Goal: Information Seeking & Learning: Learn about a topic

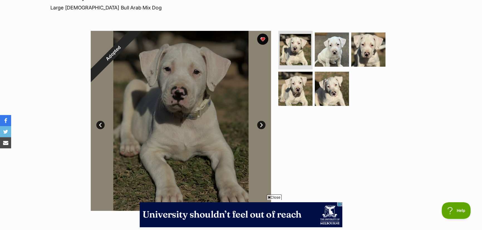
scroll to position [50, 0]
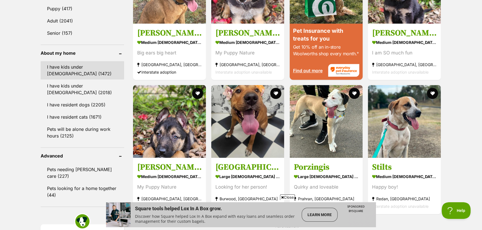
scroll to position [607, 0]
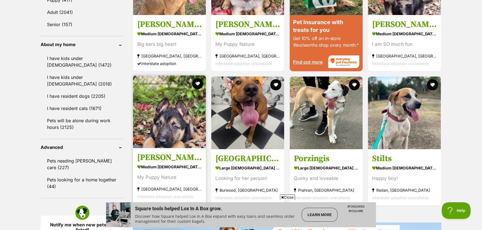
click at [173, 138] on img at bounding box center [169, 111] width 73 height 73
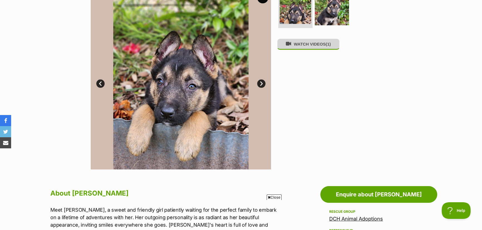
click at [315, 47] on button "WATCH VIDEOS (1)" at bounding box center [308, 44] width 62 height 11
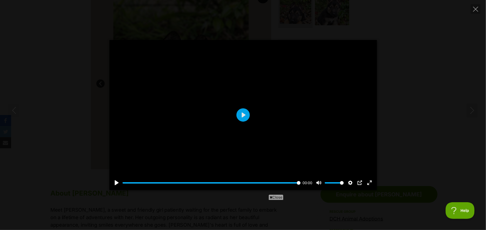
click at [473, 110] on icon "Next" at bounding box center [471, 110] width 7 height 7
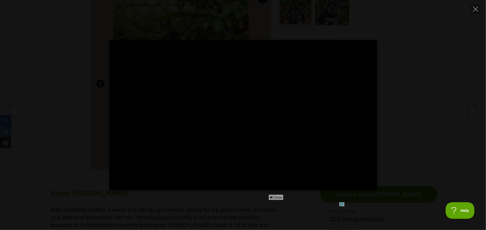
type input "100"
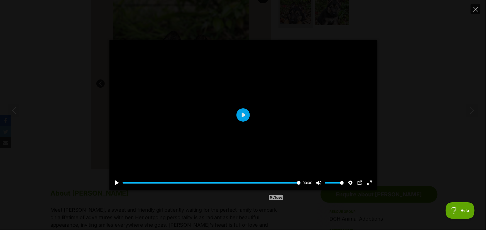
click at [474, 11] on icon "Close" at bounding box center [475, 9] width 5 height 5
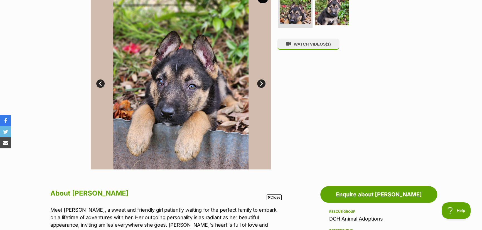
click at [262, 84] on link "Next" at bounding box center [261, 84] width 8 height 8
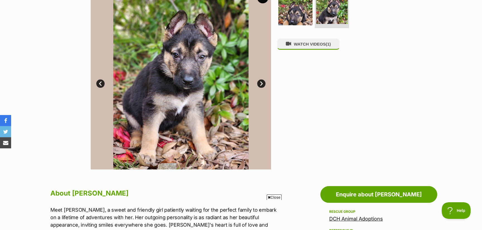
click at [262, 84] on link "Next" at bounding box center [261, 84] width 8 height 8
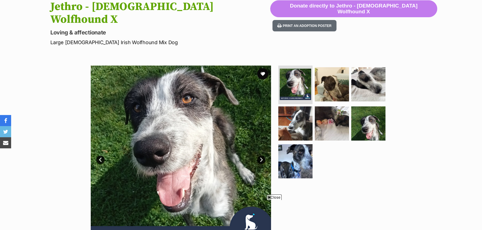
scroll to position [101, 0]
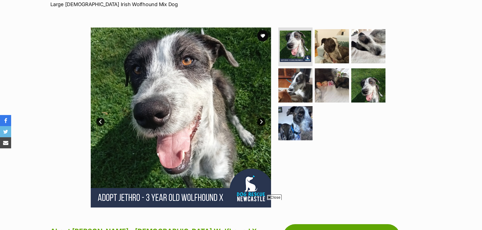
click at [262, 118] on link "Next" at bounding box center [261, 122] width 8 height 8
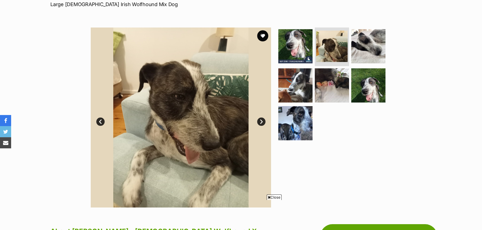
click at [262, 118] on link "Next" at bounding box center [261, 122] width 8 height 8
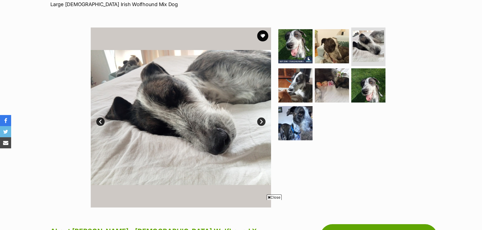
scroll to position [0, 0]
click at [262, 118] on link "Next" at bounding box center [261, 122] width 8 height 8
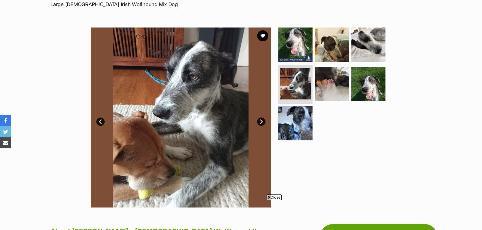
click at [261, 118] on link "Next" at bounding box center [261, 122] width 8 height 8
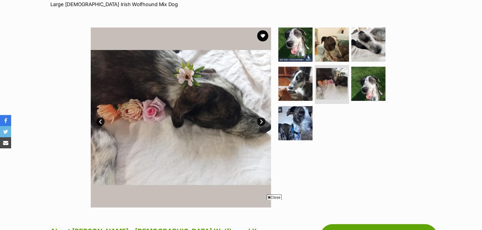
click at [261, 118] on link "Next" at bounding box center [261, 122] width 8 height 8
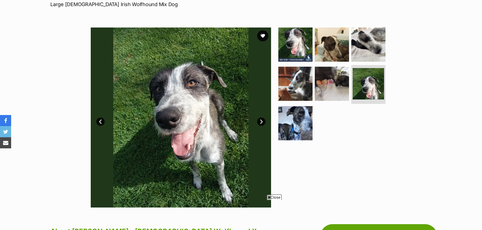
click at [261, 118] on link "Next" at bounding box center [261, 122] width 8 height 8
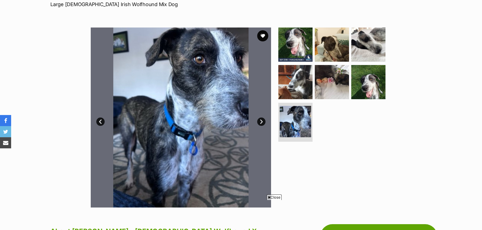
click at [261, 118] on link "Next" at bounding box center [261, 122] width 8 height 8
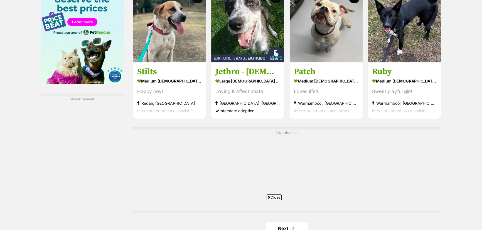
scroll to position [907, 0]
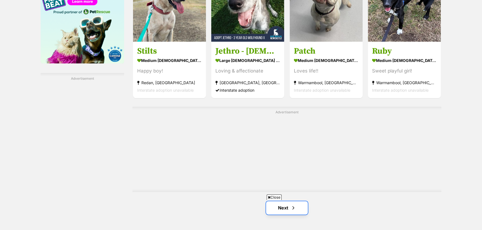
click at [280, 201] on link "Next" at bounding box center [287, 207] width 42 height 13
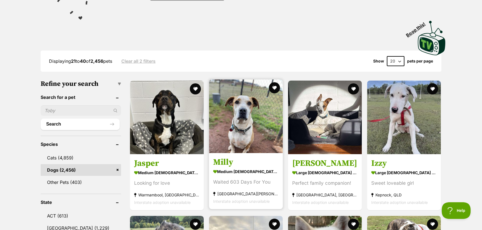
click at [246, 153] on article "Milly medium [DEMOGRAPHIC_DATA] Dog Waited 603 Days For You [GEOGRAPHIC_DATA][P…" at bounding box center [245, 144] width 75 height 131
click at [247, 112] on img at bounding box center [246, 117] width 74 height 74
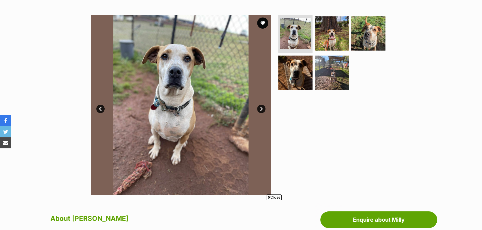
click at [261, 108] on link "Next" at bounding box center [261, 109] width 8 height 8
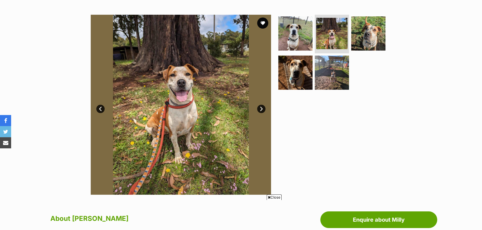
click at [261, 108] on link "Next" at bounding box center [261, 109] width 8 height 8
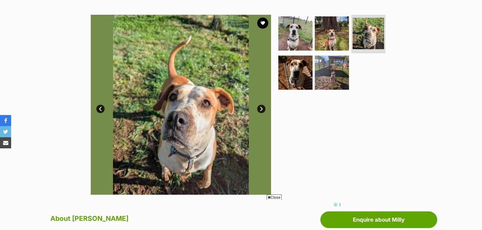
click at [261, 108] on link "Next" at bounding box center [261, 109] width 8 height 8
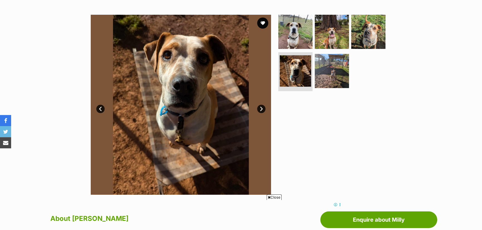
click at [261, 108] on link "Next" at bounding box center [261, 109] width 8 height 8
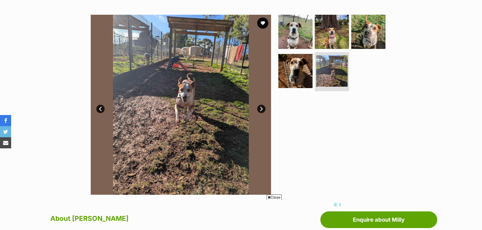
click at [261, 109] on link "Next" at bounding box center [261, 109] width 8 height 8
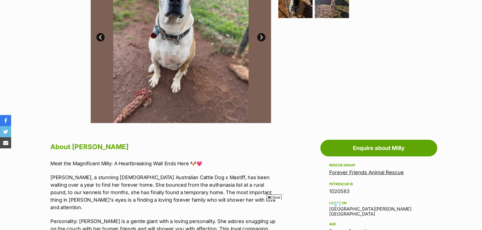
scroll to position [202, 0]
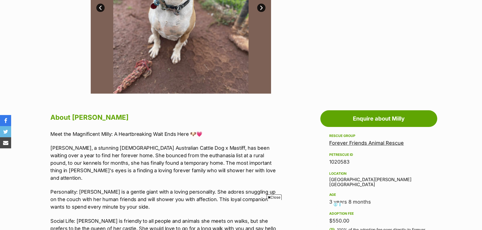
click at [274, 198] on span "Close" at bounding box center [274, 198] width 15 height 6
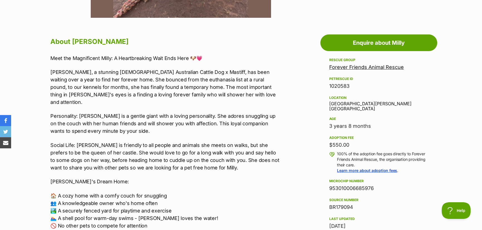
scroll to position [0, 0]
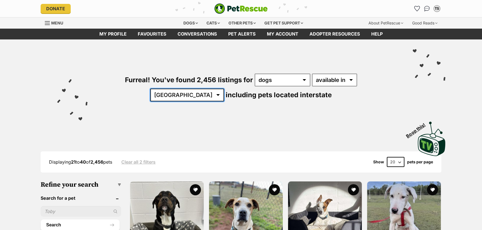
click at [224, 89] on select "[GEOGRAPHIC_DATA] [GEOGRAPHIC_DATA] [GEOGRAPHIC_DATA] [GEOGRAPHIC_DATA] [GEOGRA…" at bounding box center [187, 95] width 74 height 13
select select "VIC"
click at [224, 89] on select "[GEOGRAPHIC_DATA] [GEOGRAPHIC_DATA] [GEOGRAPHIC_DATA] [GEOGRAPHIC_DATA] [GEOGRA…" at bounding box center [187, 95] width 74 height 13
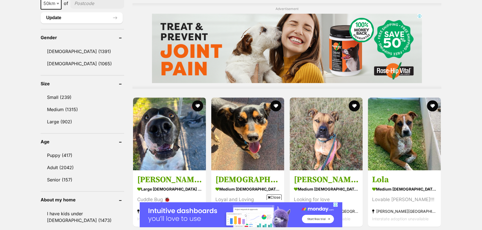
scroll to position [480, 0]
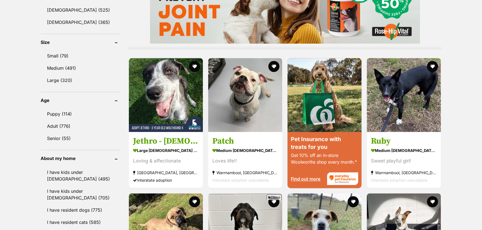
scroll to position [538, 0]
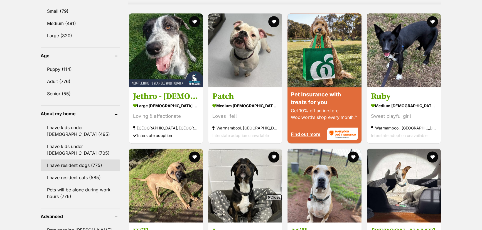
click at [78, 165] on link "I have resident dogs (775)" at bounding box center [80, 166] width 79 height 12
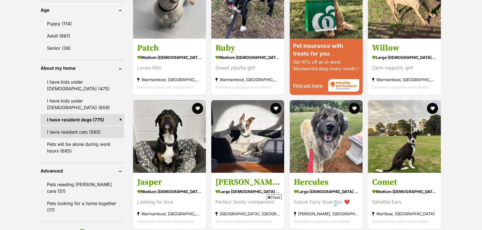
click at [87, 132] on link "I have resident cats (565)" at bounding box center [82, 132] width 83 height 12
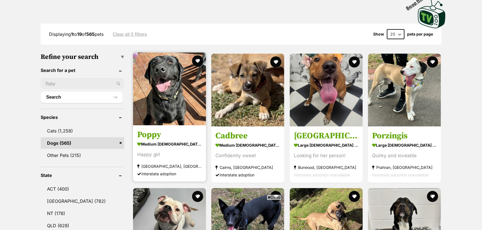
click at [180, 133] on h3 "Poppy" at bounding box center [169, 135] width 65 height 11
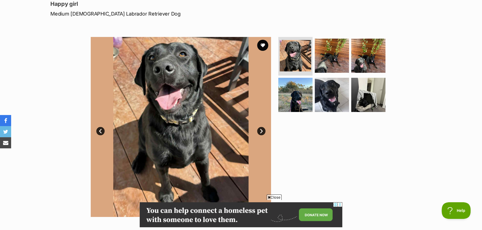
scroll to position [76, 0]
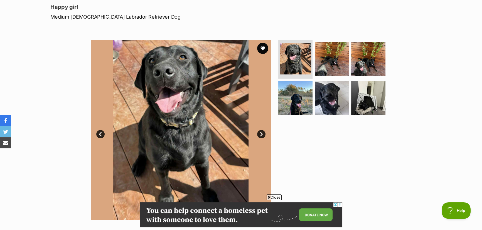
click at [260, 132] on link "Next" at bounding box center [261, 134] width 8 height 8
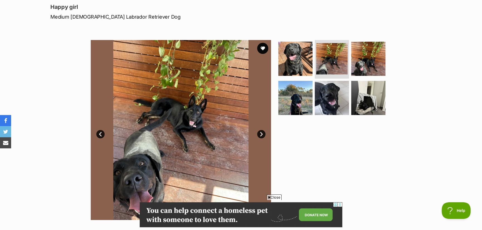
click at [260, 132] on link "Next" at bounding box center [261, 134] width 8 height 8
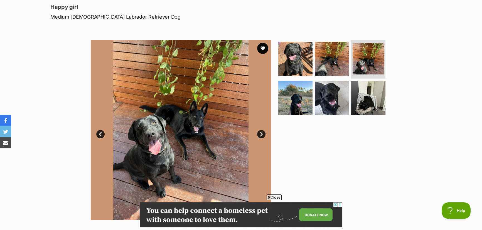
click at [260, 133] on link "Next" at bounding box center [261, 134] width 8 height 8
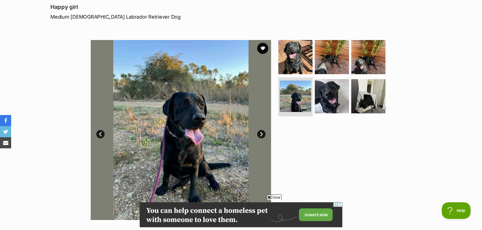
click at [260, 133] on link "Next" at bounding box center [261, 134] width 8 height 8
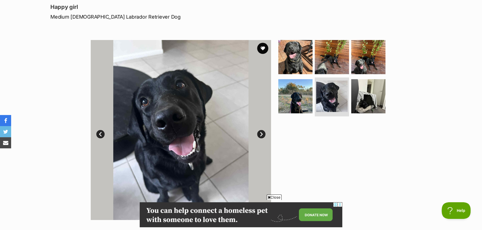
click at [260, 133] on link "Next" at bounding box center [261, 134] width 8 height 8
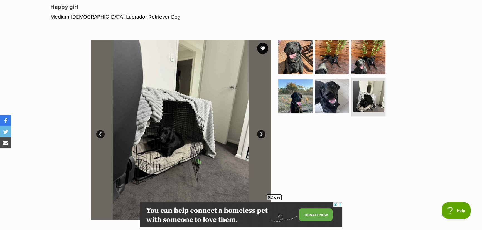
click at [260, 133] on link "Next" at bounding box center [261, 134] width 8 height 8
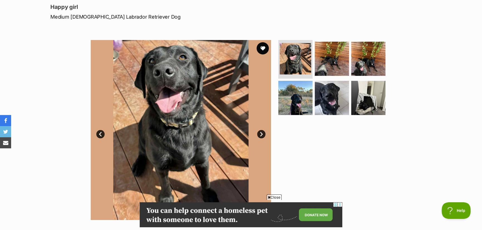
click at [262, 47] on button "favourite" at bounding box center [263, 48] width 12 height 12
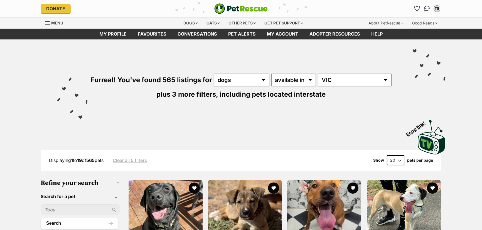
scroll to position [123, 0]
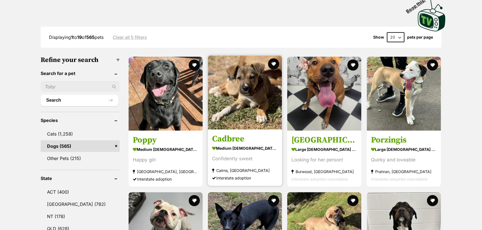
drag, startPoint x: 0, startPoint y: 0, endPoint x: 245, endPoint y: 103, distance: 265.4
click at [245, 103] on img at bounding box center [245, 93] width 74 height 74
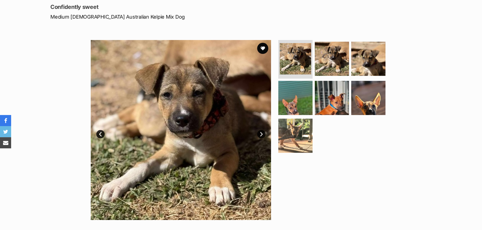
click at [260, 134] on link "Next" at bounding box center [261, 134] width 8 height 8
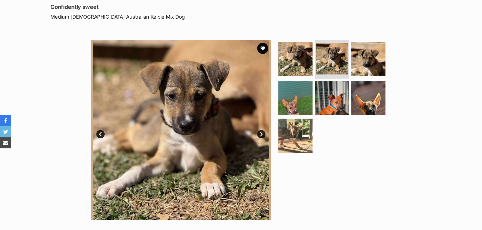
click at [260, 134] on link "Next" at bounding box center [261, 134] width 8 height 8
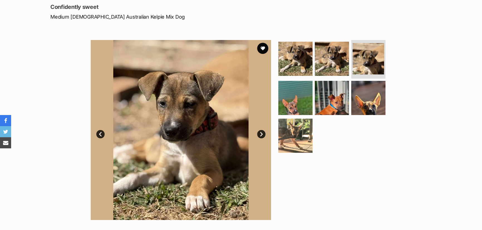
click at [260, 135] on link "Next" at bounding box center [261, 134] width 8 height 8
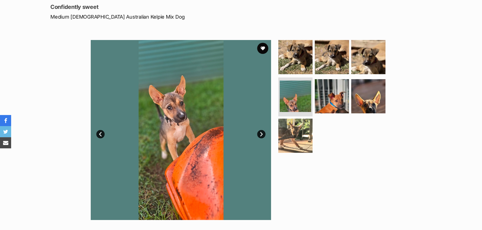
click at [260, 135] on link "Next" at bounding box center [261, 134] width 8 height 8
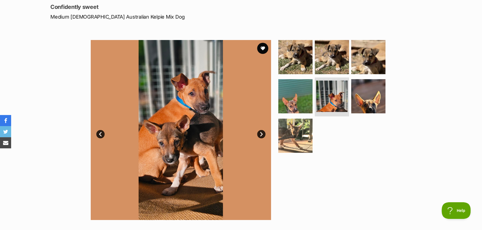
click at [260, 135] on link "Next" at bounding box center [261, 134] width 8 height 8
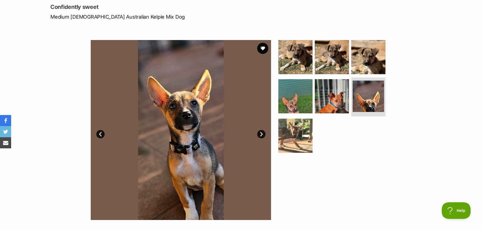
click at [261, 135] on link "Next" at bounding box center [261, 134] width 8 height 8
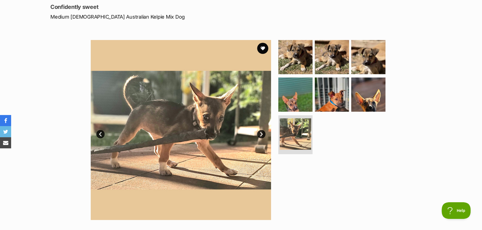
click at [261, 134] on link "Next" at bounding box center [261, 134] width 8 height 8
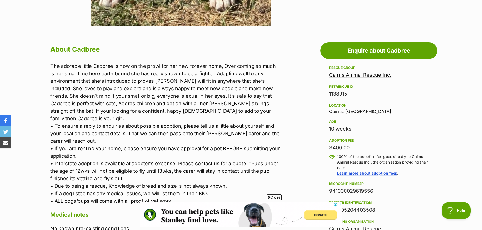
scroll to position [278, 0]
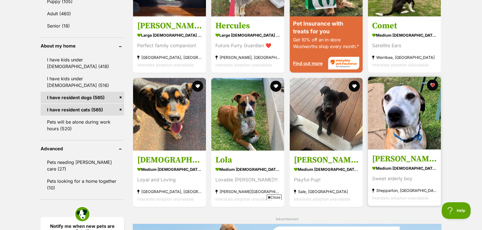
click at [403, 135] on img at bounding box center [404, 113] width 73 height 73
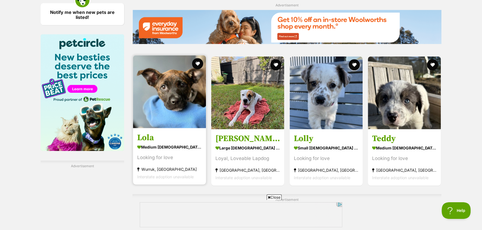
scroll to position [832, 0]
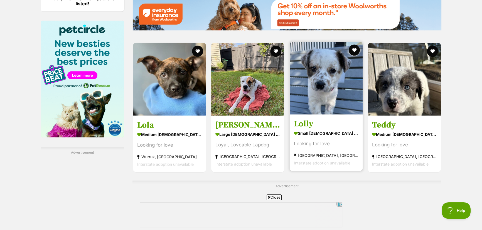
click at [330, 102] on img at bounding box center [326, 78] width 73 height 73
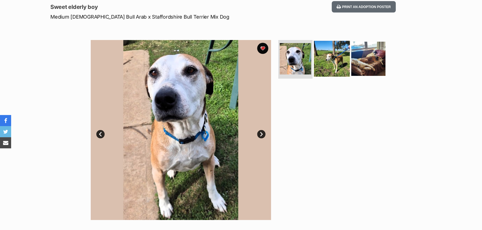
click at [331, 59] on img at bounding box center [332, 59] width 36 height 36
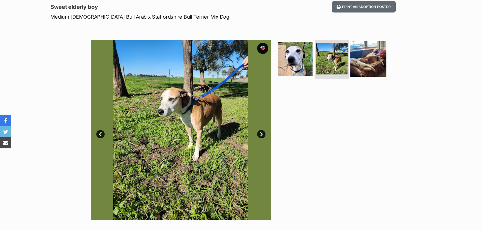
click at [366, 61] on img at bounding box center [368, 59] width 36 height 36
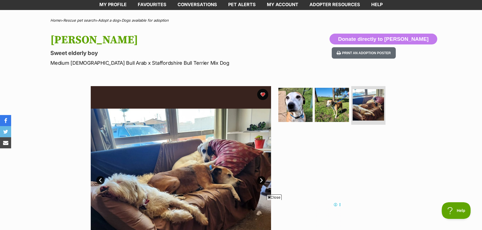
scroll to position [25, 0]
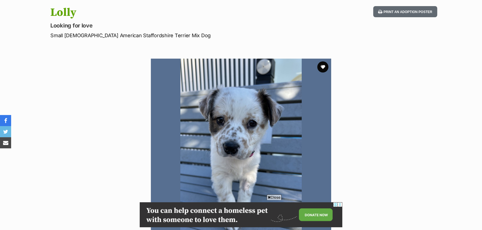
scroll to position [76, 0]
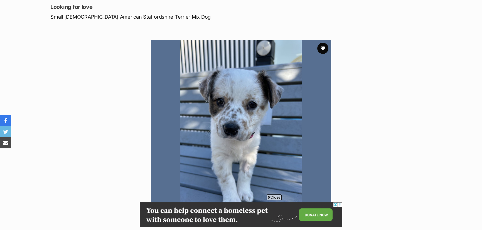
click at [274, 197] on span "Close" at bounding box center [274, 198] width 15 height 6
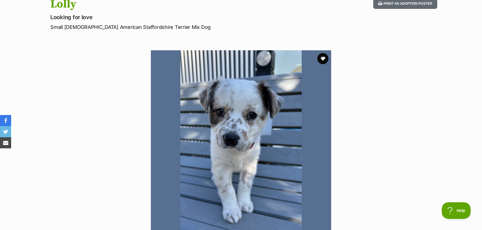
scroll to position [50, 0]
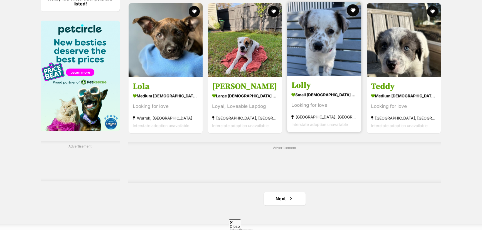
click at [351, 8] on button "favourite" at bounding box center [353, 10] width 12 height 12
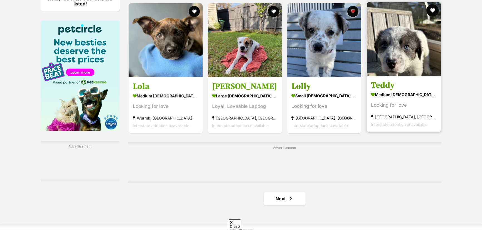
click at [433, 9] on button "favourite" at bounding box center [432, 10] width 12 height 12
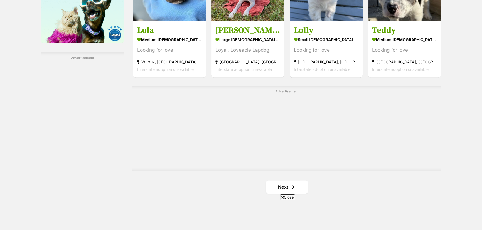
scroll to position [933, 0]
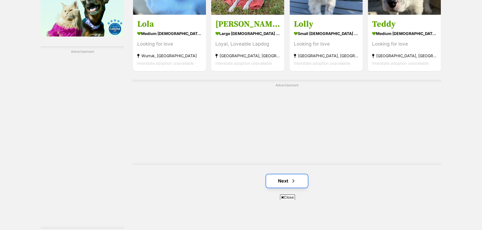
click at [287, 181] on link "Next" at bounding box center [287, 180] width 42 height 13
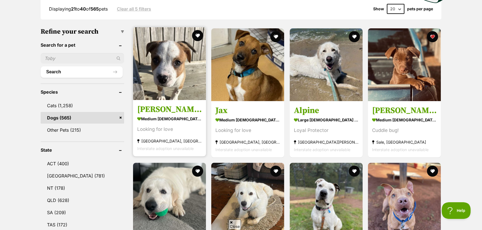
click at [170, 97] on img at bounding box center [169, 63] width 73 height 73
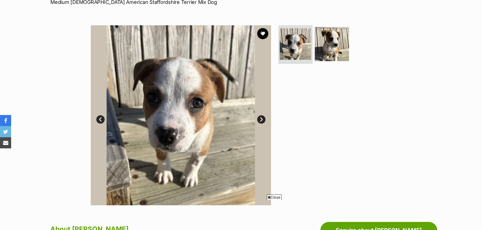
scroll to position [101, 0]
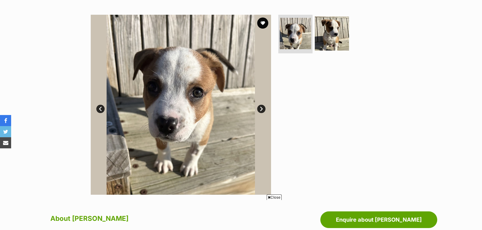
click at [262, 108] on link "Next" at bounding box center [261, 109] width 8 height 8
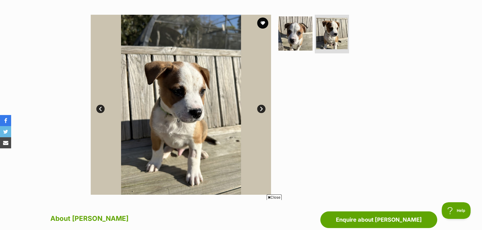
scroll to position [0, 0]
click at [262, 109] on link "Next" at bounding box center [261, 109] width 8 height 8
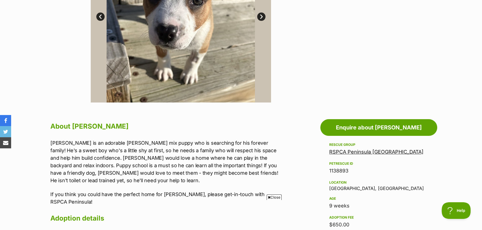
scroll to position [202, 0]
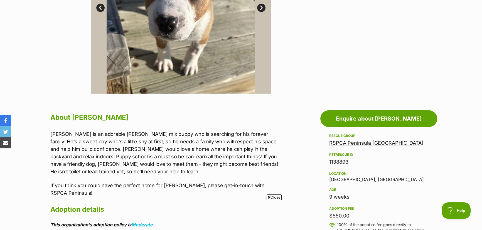
click at [275, 196] on span "Close" at bounding box center [274, 198] width 15 height 6
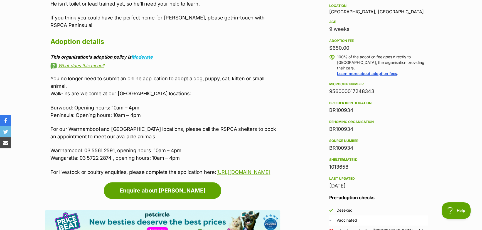
scroll to position [379, 0]
